Goal: Task Accomplishment & Management: Complete application form

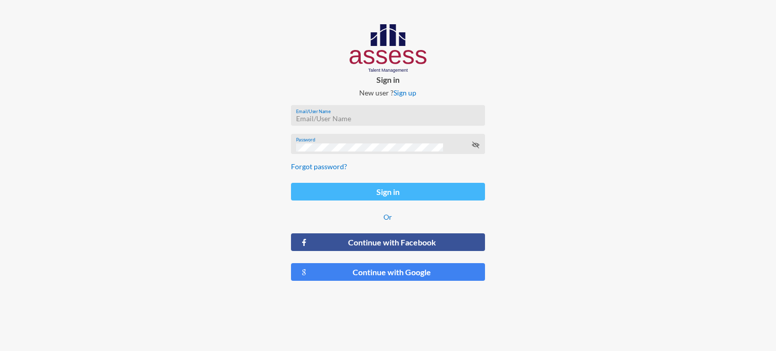
type input "[PERSON_NAME][EMAIL_ADDRESS][DOMAIN_NAME]"
click at [318, 194] on button "Sign in" at bounding box center [388, 192] width 194 height 18
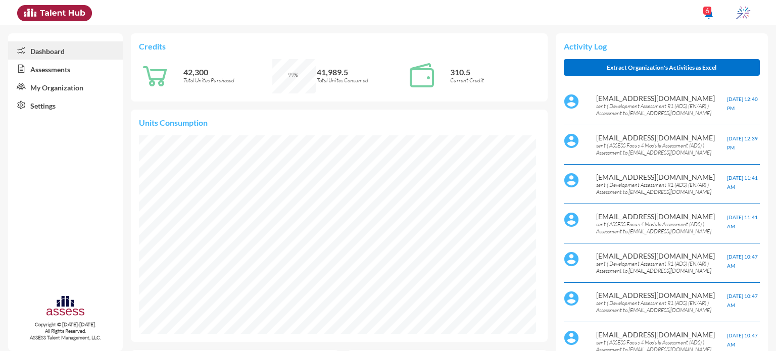
scroll to position [89, 190]
click at [63, 71] on link "Assessments" at bounding box center [65, 69] width 115 height 18
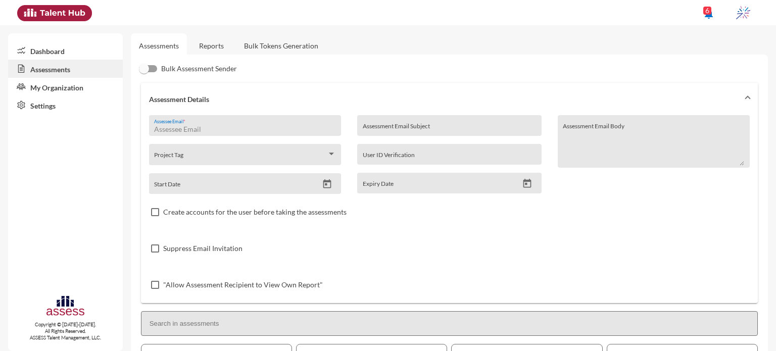
click at [242, 128] on input "Assessee Email *" at bounding box center [244, 129] width 181 height 8
paste input "[PERSON_NAME][EMAIL_ADDRESS][PERSON_NAME][DOMAIN_NAME]"
type input "[PERSON_NAME][EMAIL_ADDRESS][PERSON_NAME][DOMAIN_NAME]"
click at [452, 125] on input "Assessment Email Subject" at bounding box center [449, 129] width 173 height 8
click at [452, 133] on input "ibnsina-" at bounding box center [449, 129] width 173 height 8
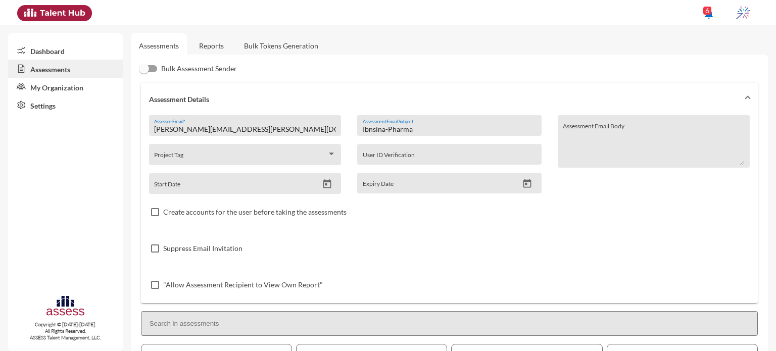
click at [433, 128] on input "Ibnsina-Pharma" at bounding box center [449, 129] width 173 height 8
type input "Ibnsina-Pharma\Development"
click at [325, 187] on icon "Open calendar" at bounding box center [327, 184] width 11 height 11
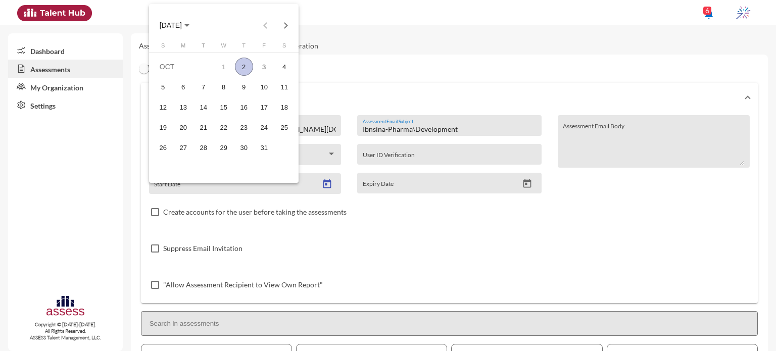
click at [242, 65] on div "2" at bounding box center [244, 67] width 18 height 18
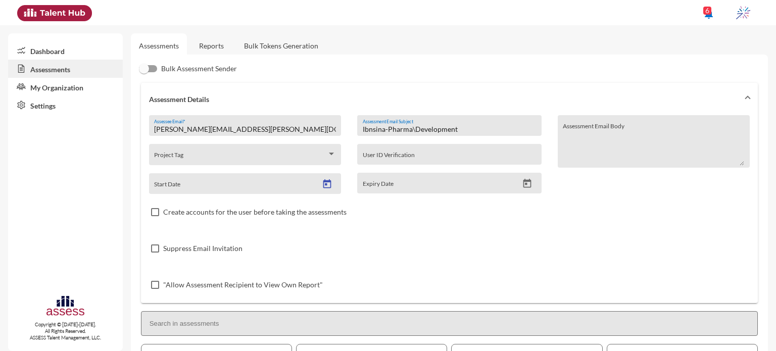
type input "[DATE]"
click at [524, 184] on icon "Open calendar" at bounding box center [527, 183] width 11 height 11
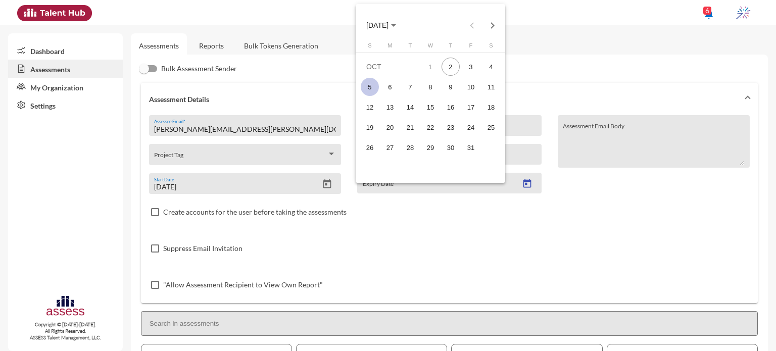
click at [375, 81] on div "5" at bounding box center [370, 87] width 18 height 18
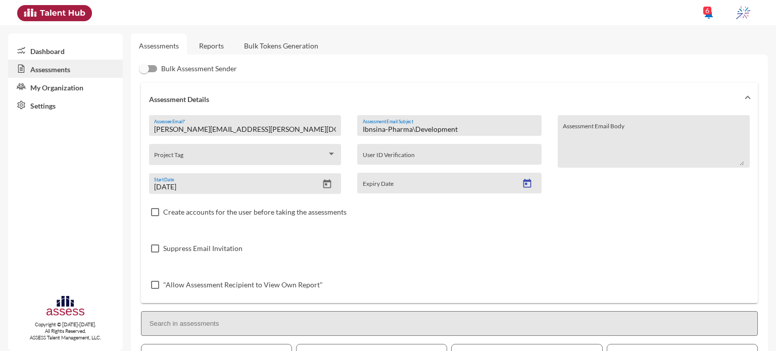
type input "[DATE]"
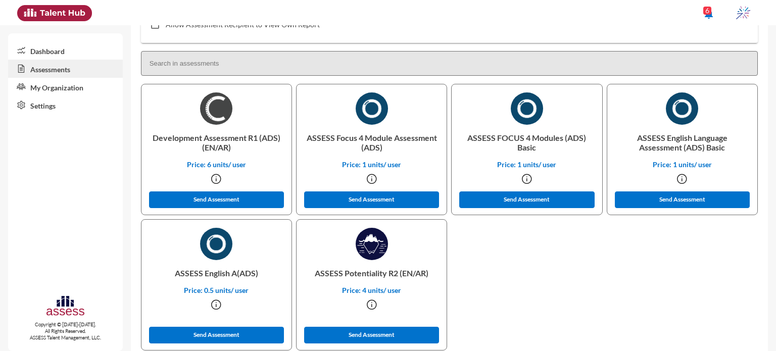
scroll to position [261, 0]
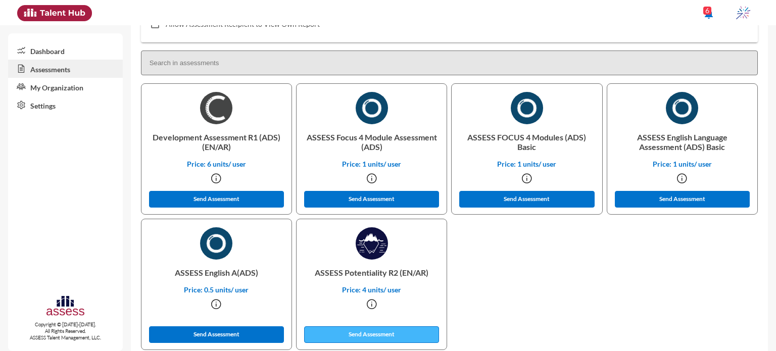
click at [394, 339] on button "Send Assessment" at bounding box center [371, 334] width 135 height 17
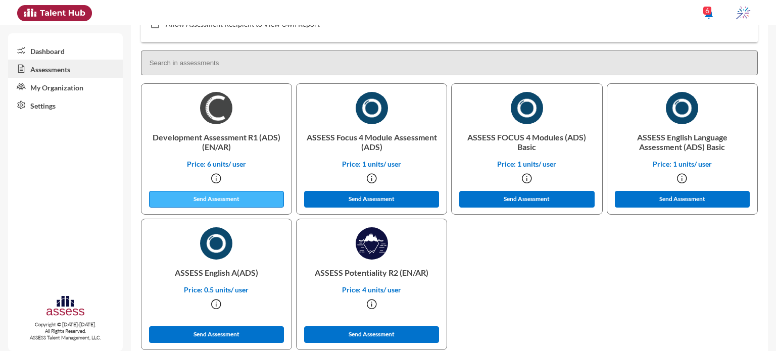
click at [231, 200] on button "Send Assessment" at bounding box center [216, 199] width 135 height 17
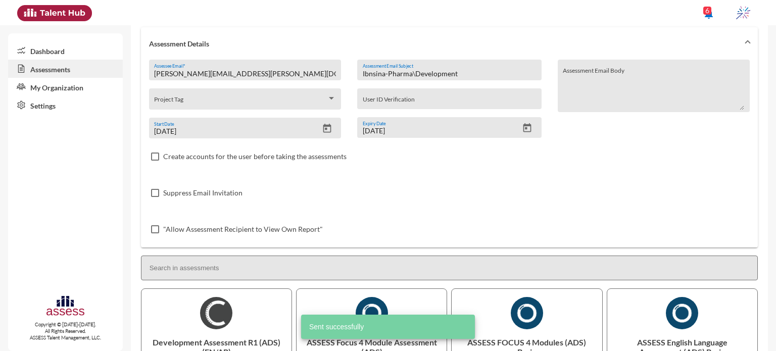
scroll to position [46, 0]
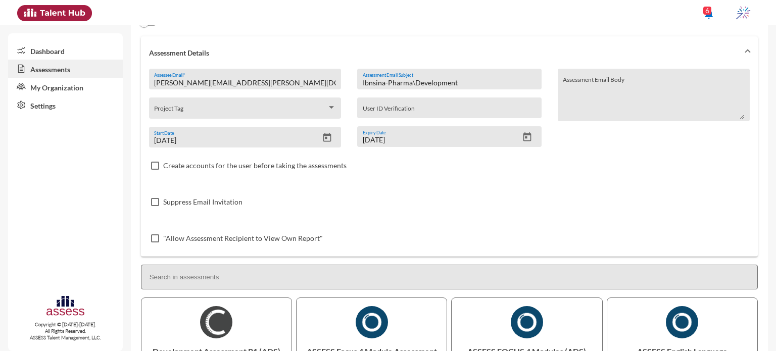
click at [464, 84] on input "Ibnsina-Pharma\Development" at bounding box center [449, 83] width 173 height 8
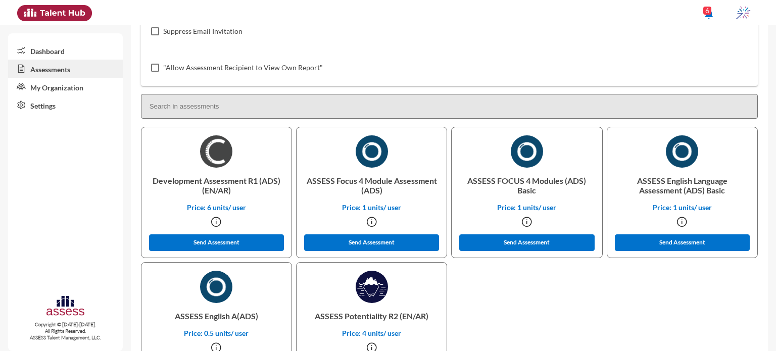
scroll to position [280, 0]
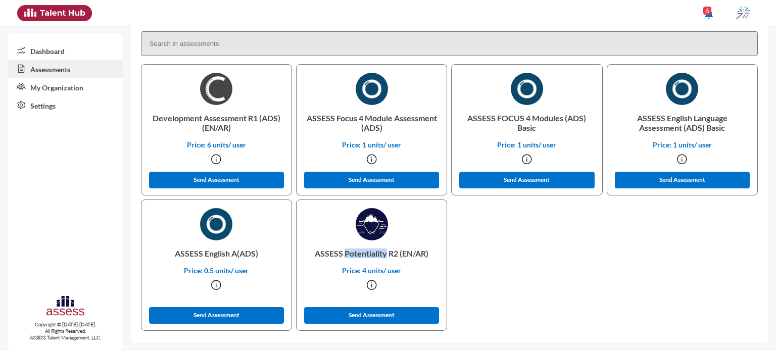
drag, startPoint x: 342, startPoint y: 254, endPoint x: 383, endPoint y: 257, distance: 41.5
click at [383, 257] on p "ASSESS Potentiality R2 (EN/AR)" at bounding box center [371, 253] width 134 height 26
copy p "Potentiality"
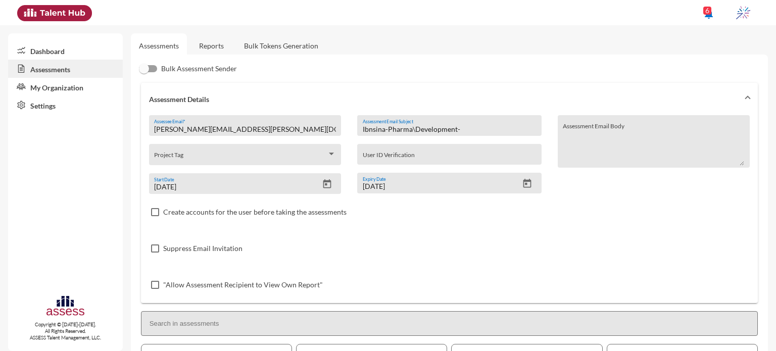
click at [467, 131] on input "Ibnsina-Pharma\Development-" at bounding box center [449, 129] width 173 height 8
paste input "Potentiality"
type input "Ibnsina-Pharma\Development- Potentiality"
click at [266, 133] on input "[PERSON_NAME][EMAIL_ADDRESS][PERSON_NAME][DOMAIN_NAME]" at bounding box center [244, 129] width 181 height 8
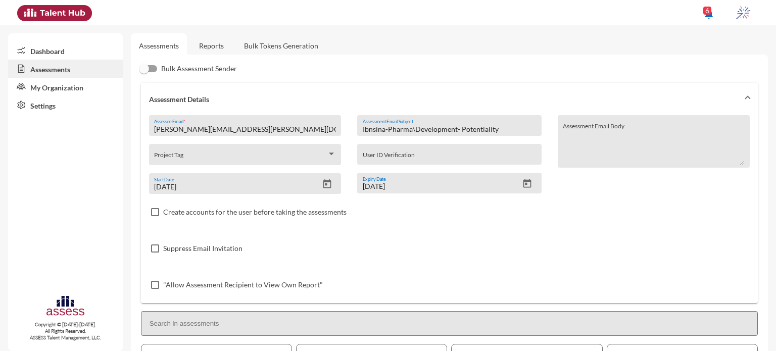
click at [266, 133] on input "[PERSON_NAME][EMAIL_ADDRESS][PERSON_NAME][DOMAIN_NAME]" at bounding box center [244, 129] width 181 height 8
paste input "[EMAIL_ADDRESS][PERSON_NAME][DOMAIN_NAME]"
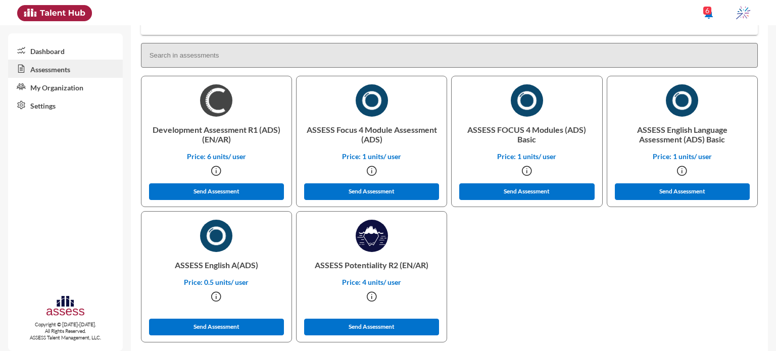
scroll to position [273, 0]
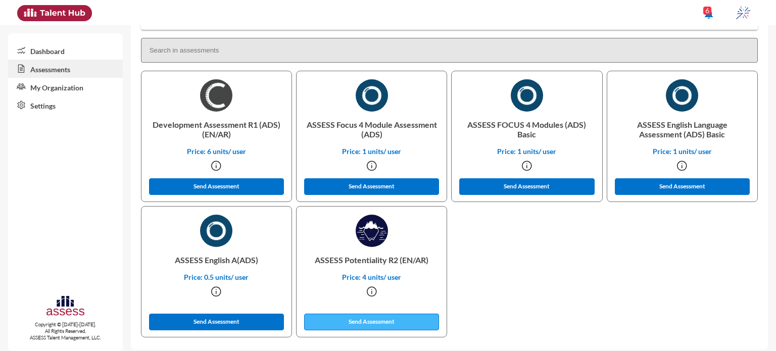
click at [381, 323] on button "Send Assessment" at bounding box center [371, 322] width 135 height 17
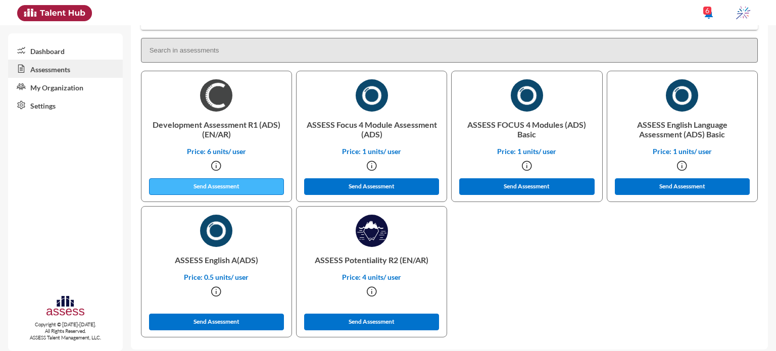
click at [222, 187] on button "Send Assessment" at bounding box center [216, 186] width 135 height 17
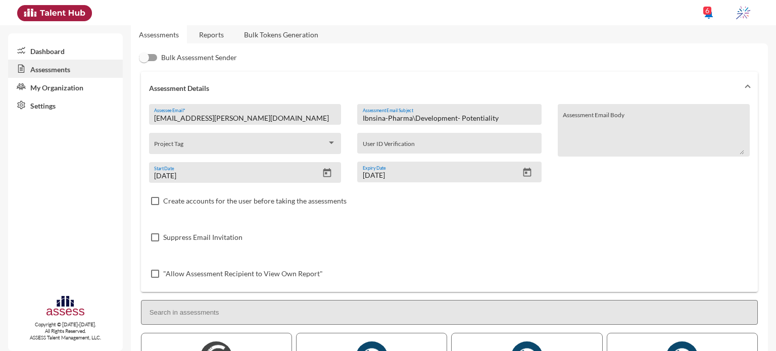
scroll to position [14, 0]
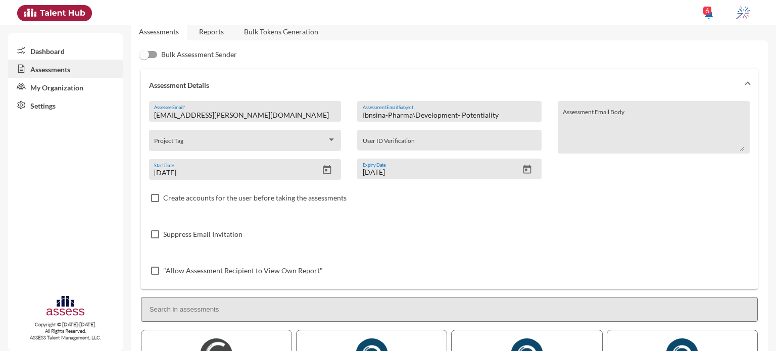
click at [251, 115] on input "[EMAIL_ADDRESS][PERSON_NAME][DOMAIN_NAME]" at bounding box center [244, 115] width 181 height 8
type input "M"
paste input "[EMAIL_ADDRESS][PERSON_NAME][DOMAIN_NAME]"
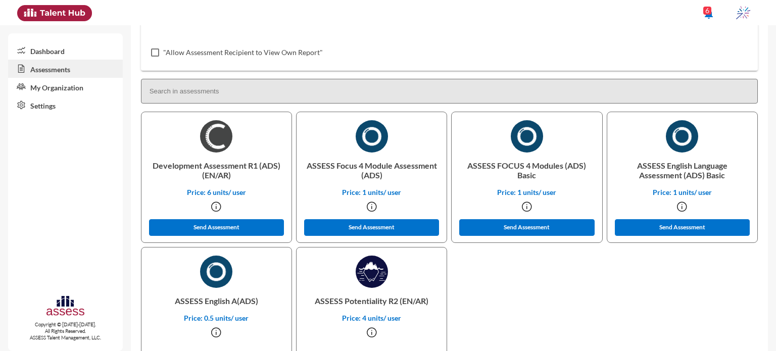
scroll to position [245, 0]
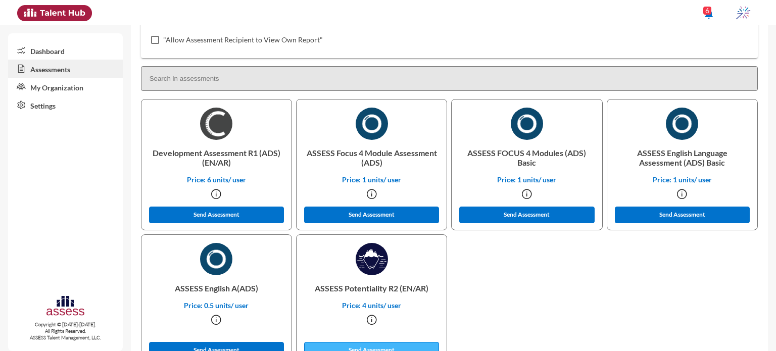
type input "[EMAIL_ADDRESS][PERSON_NAME][DOMAIN_NAME]"
click at [416, 345] on button "Send Assessment" at bounding box center [371, 350] width 135 height 17
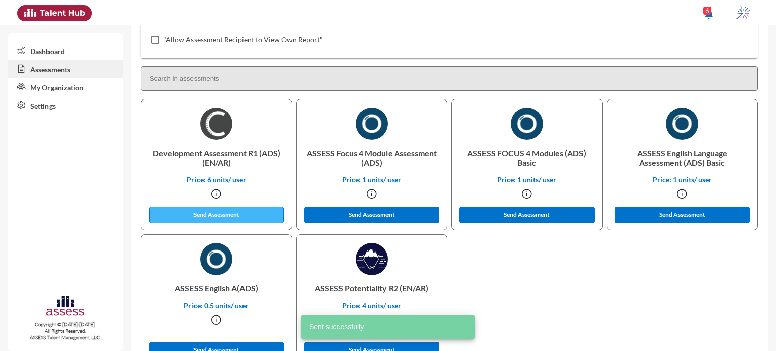
click at [250, 218] on button "Send Assessment" at bounding box center [216, 215] width 135 height 17
